Goal: Task Accomplishment & Management: Use online tool/utility

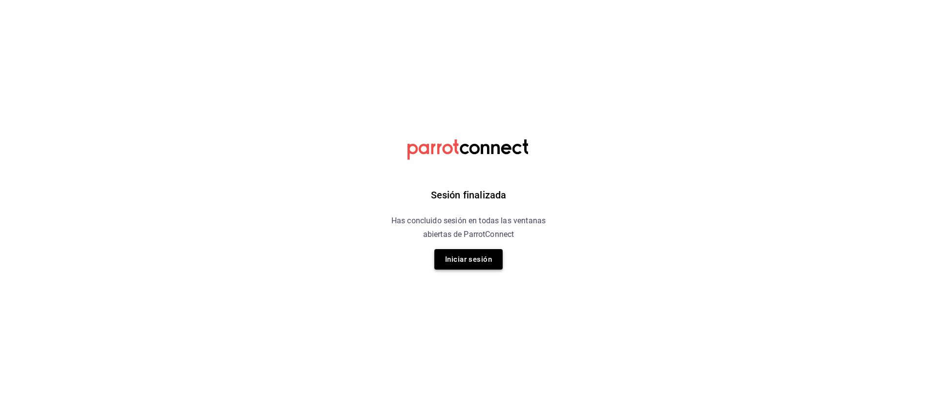
click at [451, 258] on button "Iniciar sesión" at bounding box center [468, 259] width 68 height 20
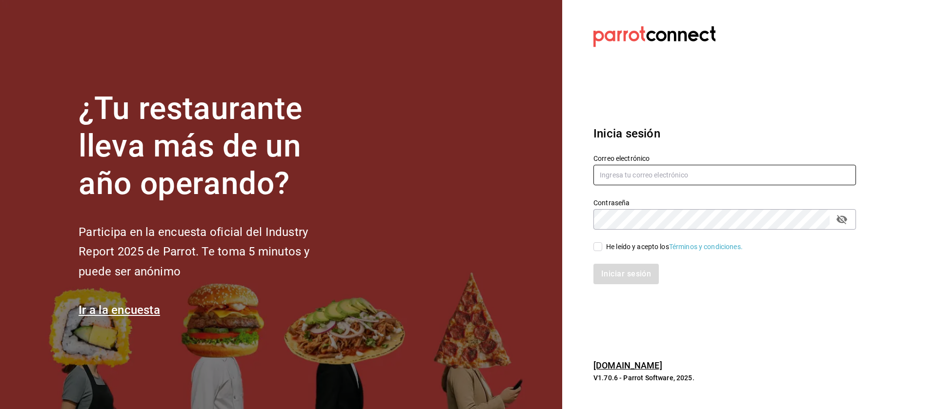
type input "administracion@lapomadosa.mx"
click at [601, 248] on input "He leído y acepto los Términos y condiciones." at bounding box center [597, 247] width 9 height 9
checkbox input "true"
click at [620, 272] on button "Iniciar sesión" at bounding box center [626, 274] width 66 height 20
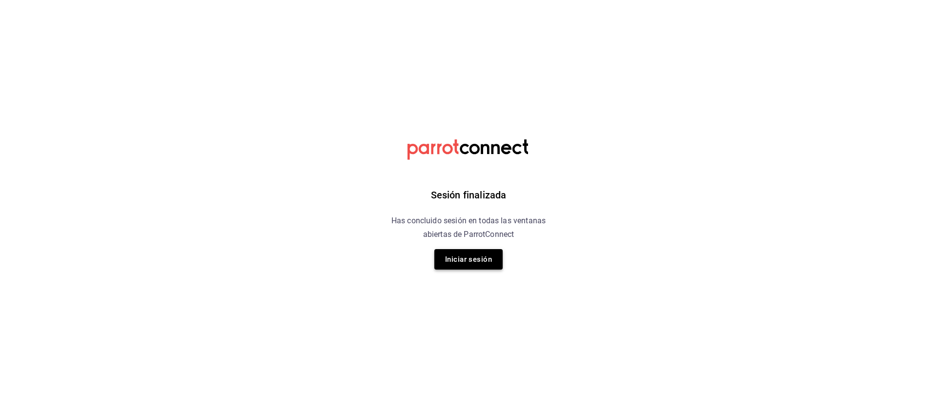
click at [466, 265] on button "Iniciar sesión" at bounding box center [468, 259] width 68 height 20
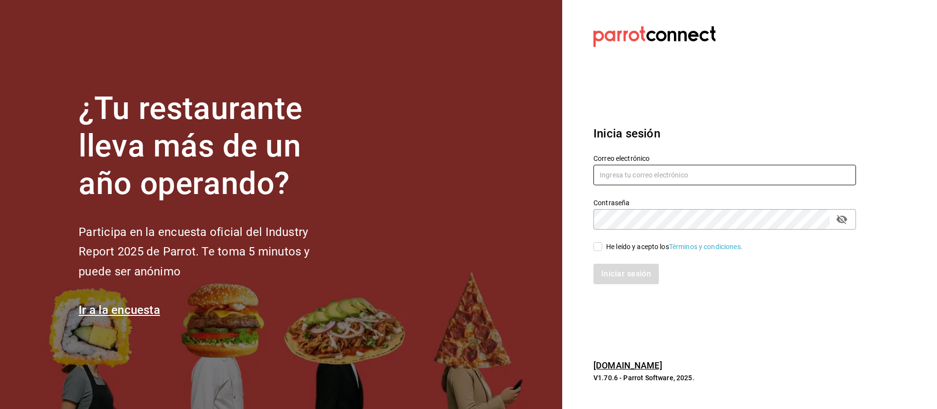
type input "administracion@lapomadosa.mx"
click at [596, 248] on input "He leído y acepto los Términos y condiciones." at bounding box center [597, 247] width 9 height 9
checkbox input "true"
click at [618, 271] on button "Iniciar sesión" at bounding box center [626, 274] width 66 height 20
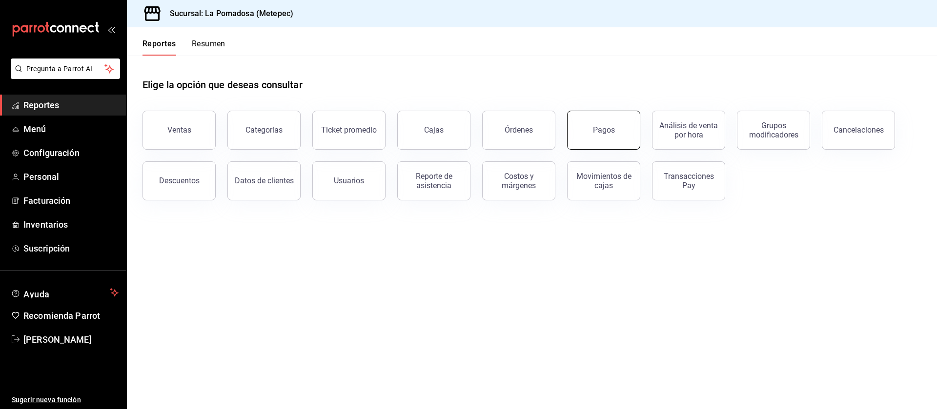
click at [603, 114] on button "Pagos" at bounding box center [603, 130] width 73 height 39
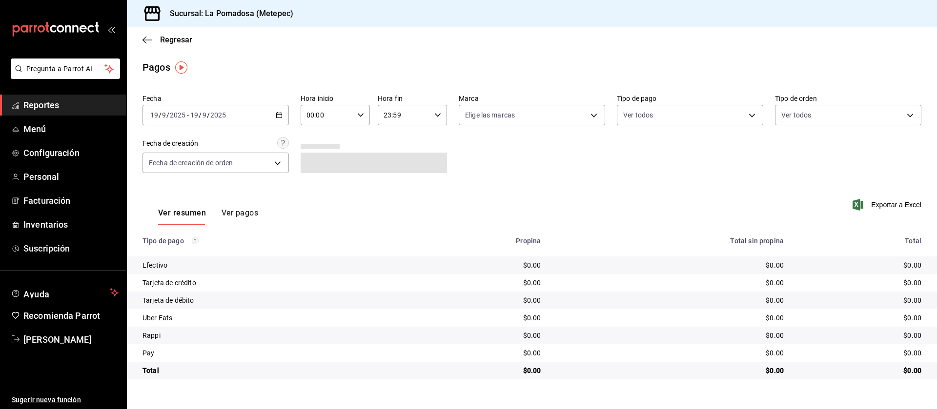
click at [278, 117] on icon "button" at bounding box center [279, 115] width 7 height 7
click at [173, 166] on span "Ayer" at bounding box center [189, 167] width 76 height 10
